Goal: Navigation & Orientation: Find specific page/section

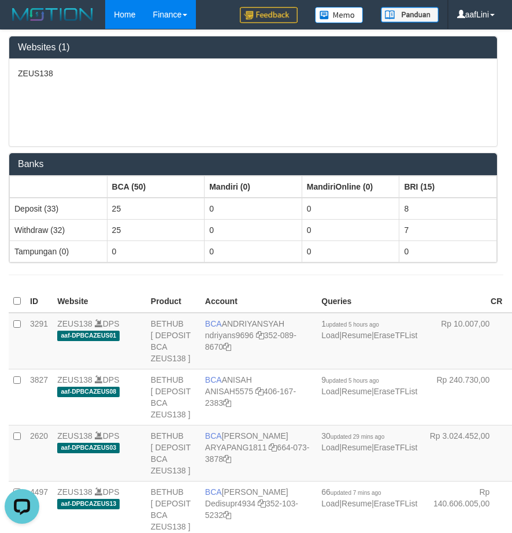
scroll to position [2254, 0]
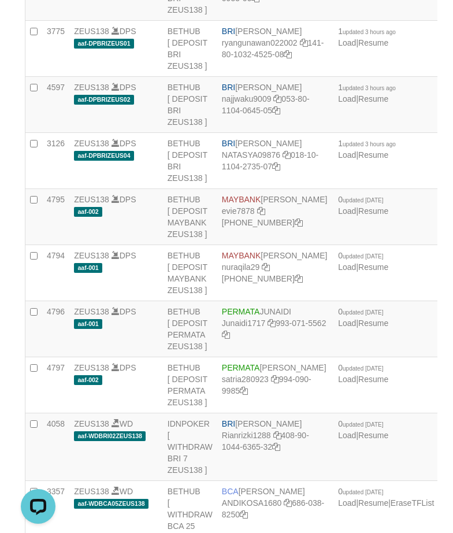
scroll to position [2283, 0]
